Goal: Find specific page/section: Find specific page/section

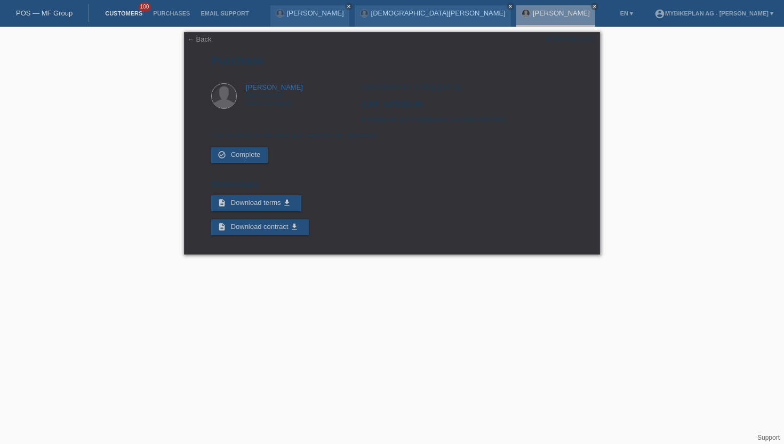
click at [122, 17] on link "Customers" at bounding box center [124, 13] width 48 height 6
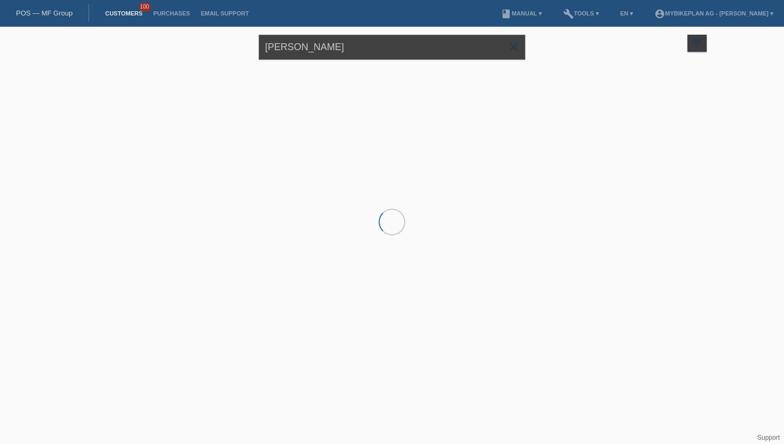
click at [348, 52] on input "Wolfgang scmidt" at bounding box center [392, 47] width 267 height 25
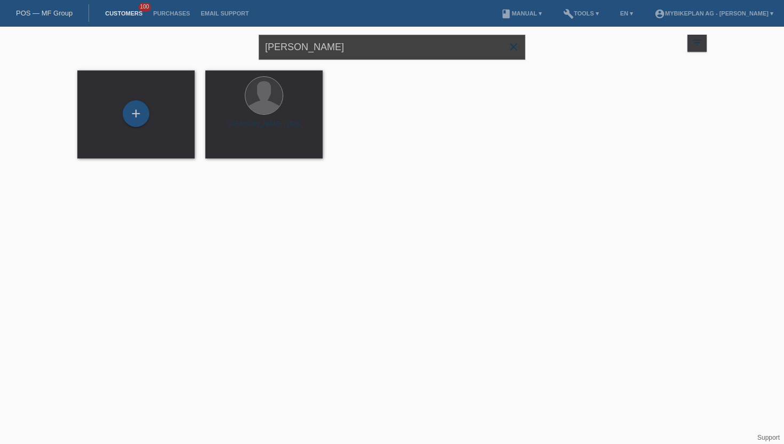
click at [348, 52] on input "Wolfgang scmidt" at bounding box center [392, 47] width 267 height 25
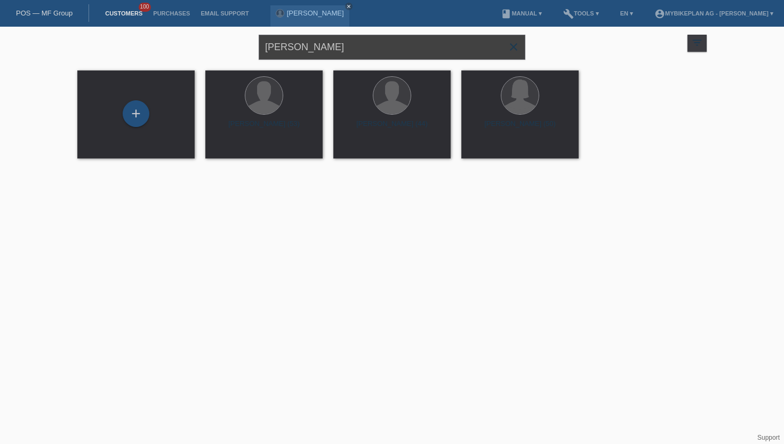
type input "tejada"
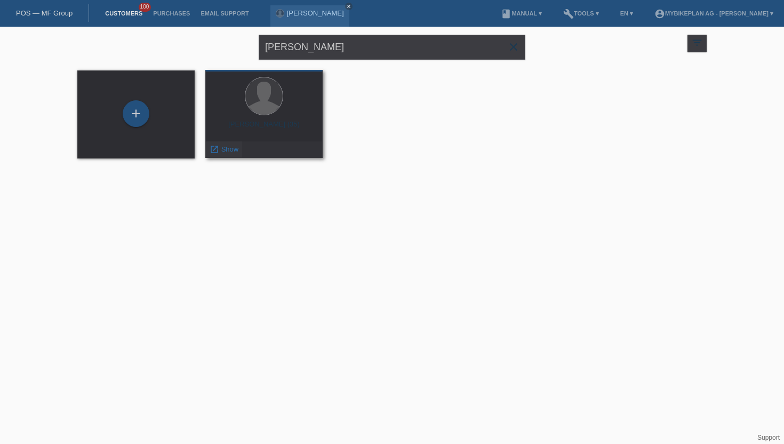
click at [224, 150] on span "Show" at bounding box center [230, 149] width 18 height 8
